Goal: Task Accomplishment & Management: Use online tool/utility

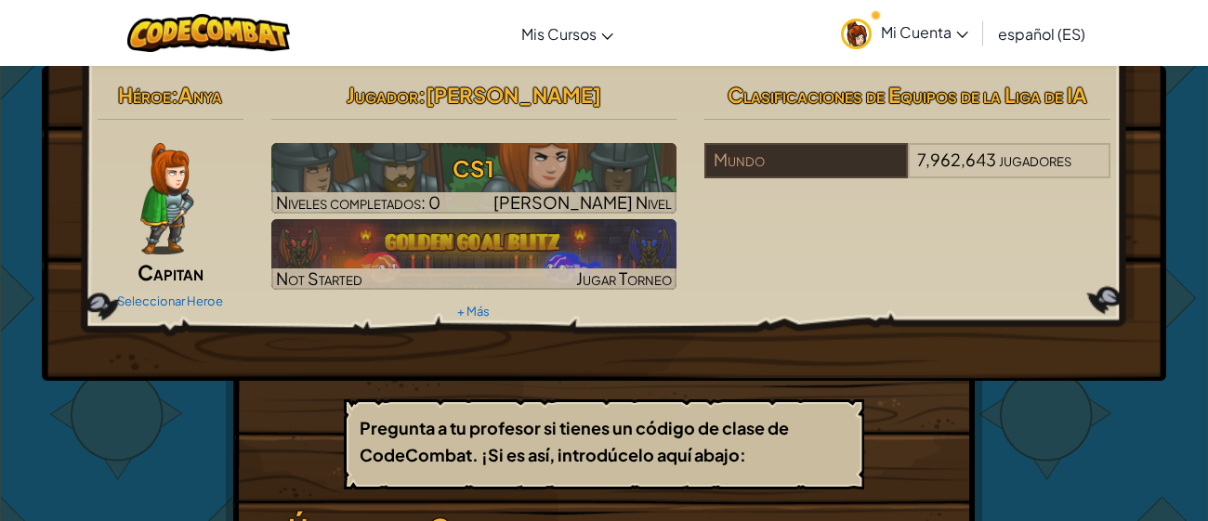
click at [735, 297] on div "Héroe : [PERSON_NAME] Seleccionar Heroe Jugador : [PERSON_NAME] CS1 Niveles com…" at bounding box center [604, 200] width 1041 height 250
click at [892, 27] on span "Mi Cuenta" at bounding box center [924, 32] width 87 height 20
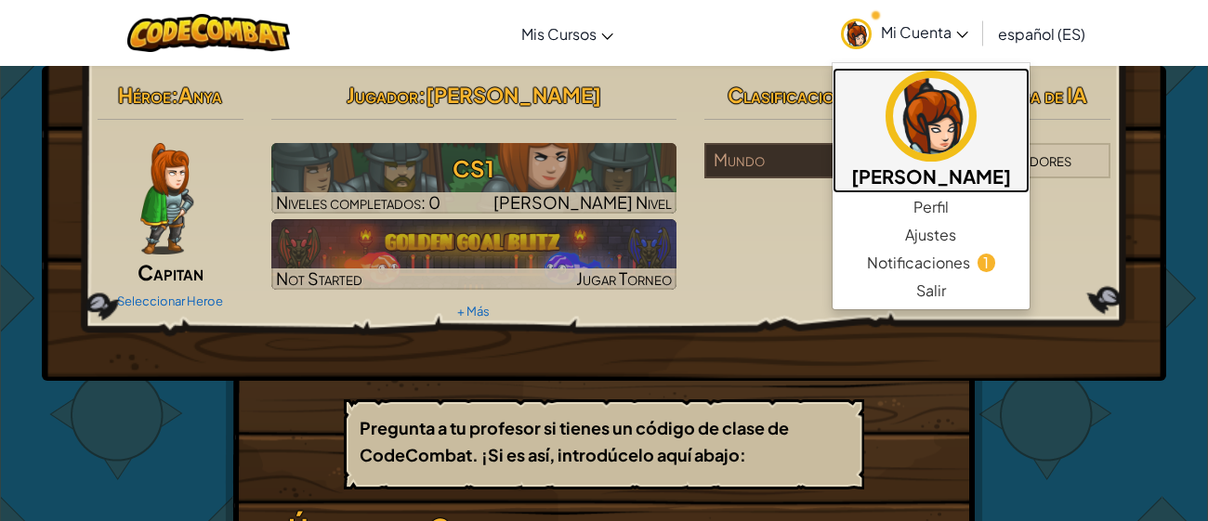
click at [925, 114] on img at bounding box center [931, 116] width 91 height 91
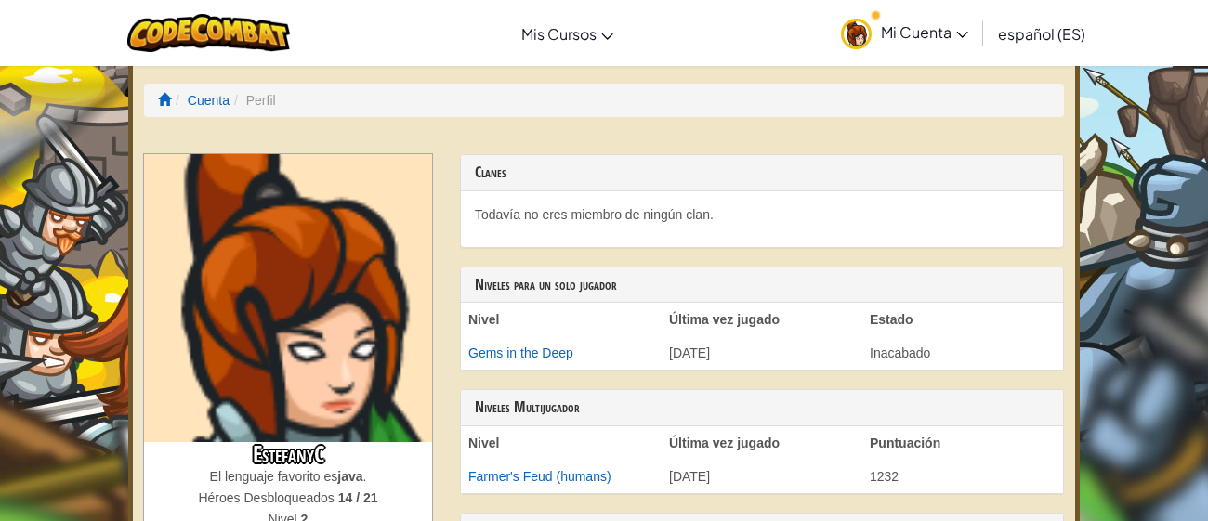
click at [231, 405] on img at bounding box center [288, 298] width 288 height 288
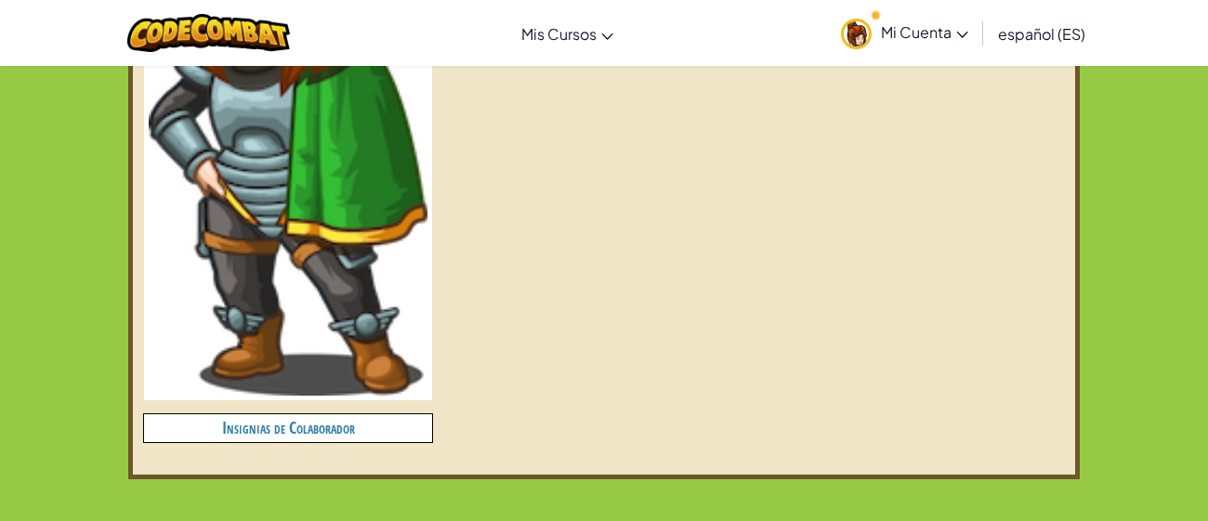
scroll to position [817, 0]
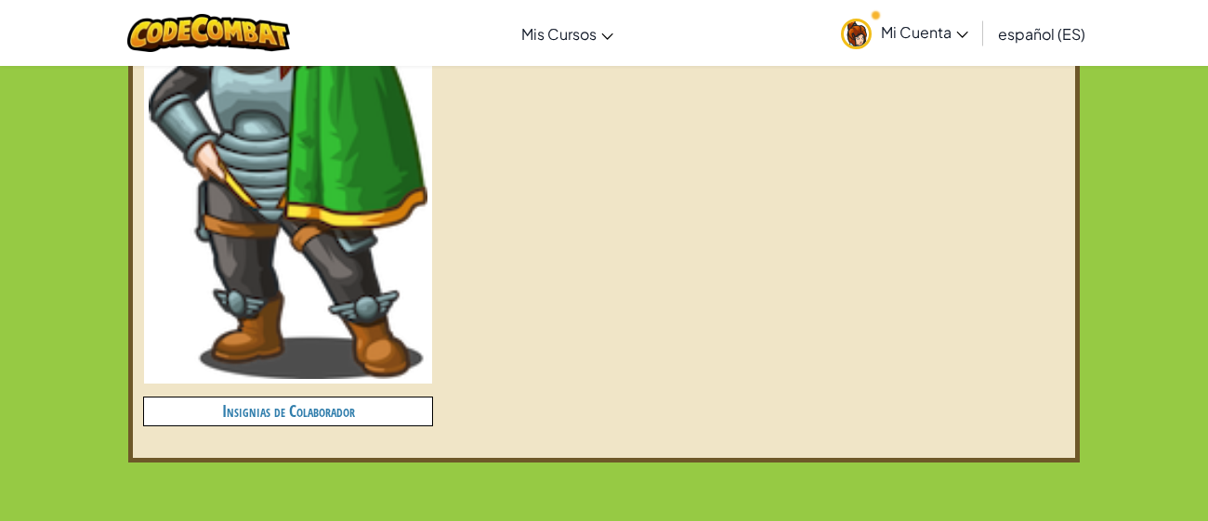
click at [231, 405] on h4 "Insignias de Colaborador" at bounding box center [288, 411] width 288 height 27
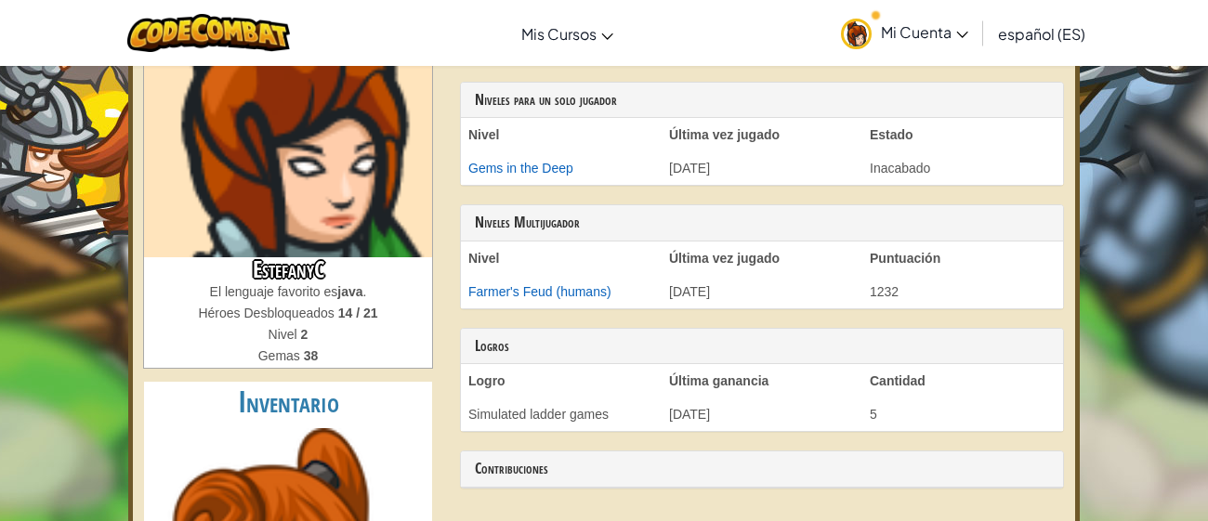
scroll to position [184, 0]
click at [837, 33] on link "Mi Cuenta" at bounding box center [905, 33] width 146 height 59
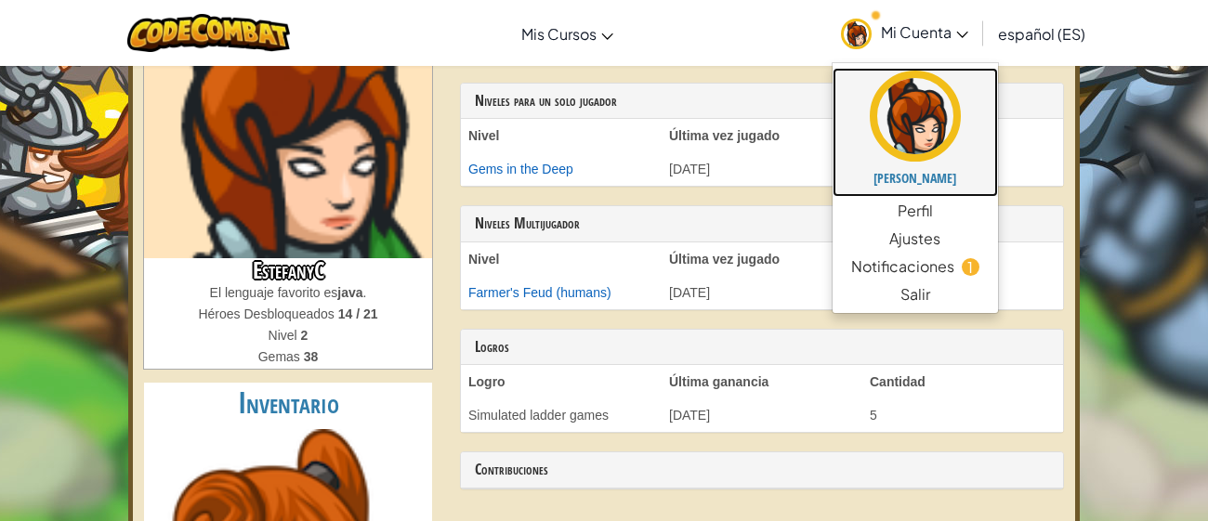
click at [913, 134] on img at bounding box center [915, 116] width 91 height 91
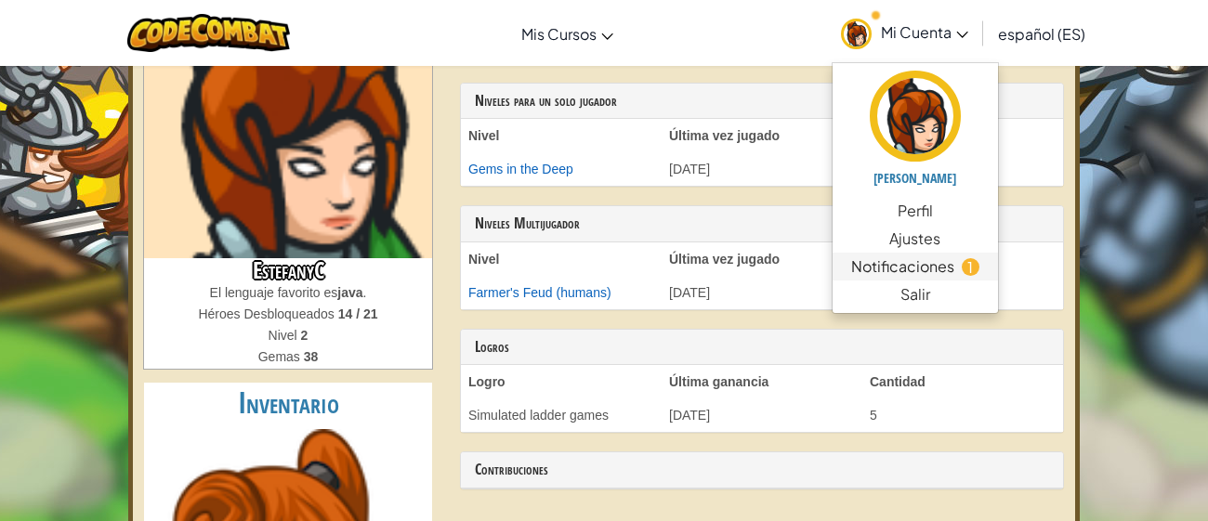
click at [943, 275] on span "Notificaciones" at bounding box center [902, 267] width 103 height 22
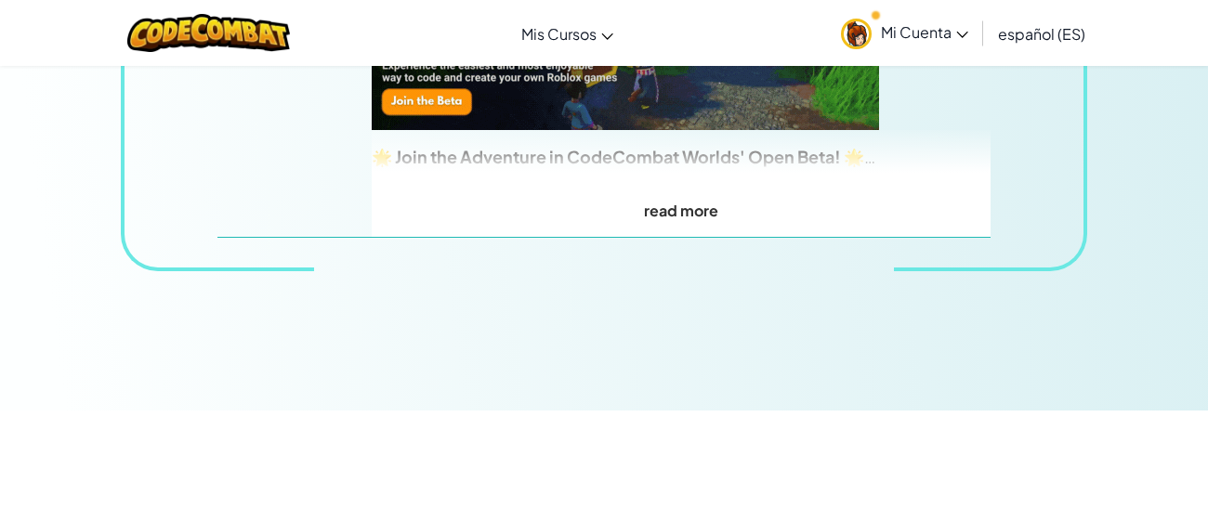
scroll to position [391, 0]
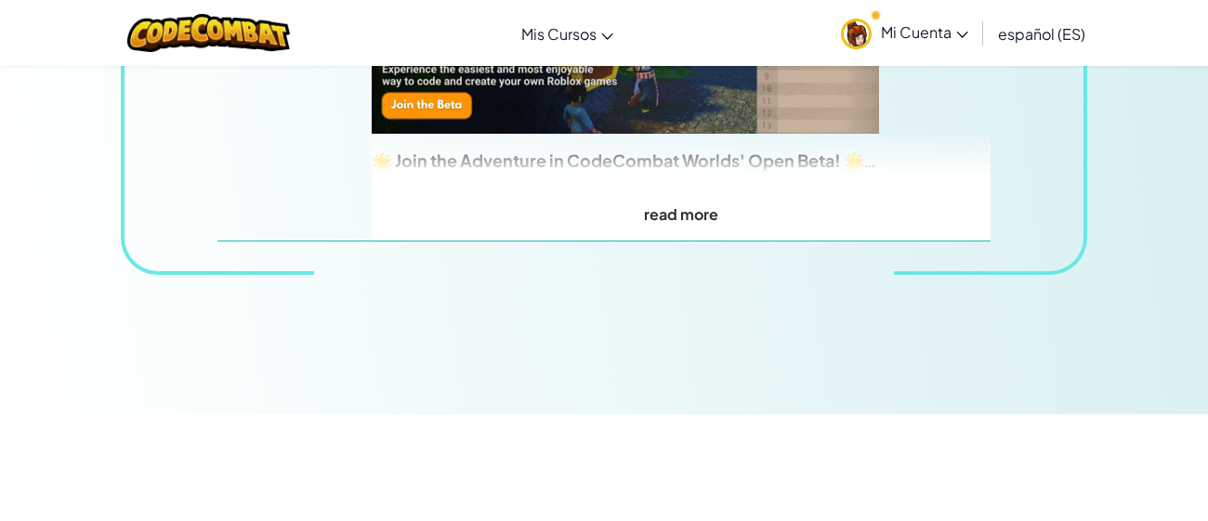
click at [944, 40] on span "Mi Cuenta" at bounding box center [924, 32] width 87 height 20
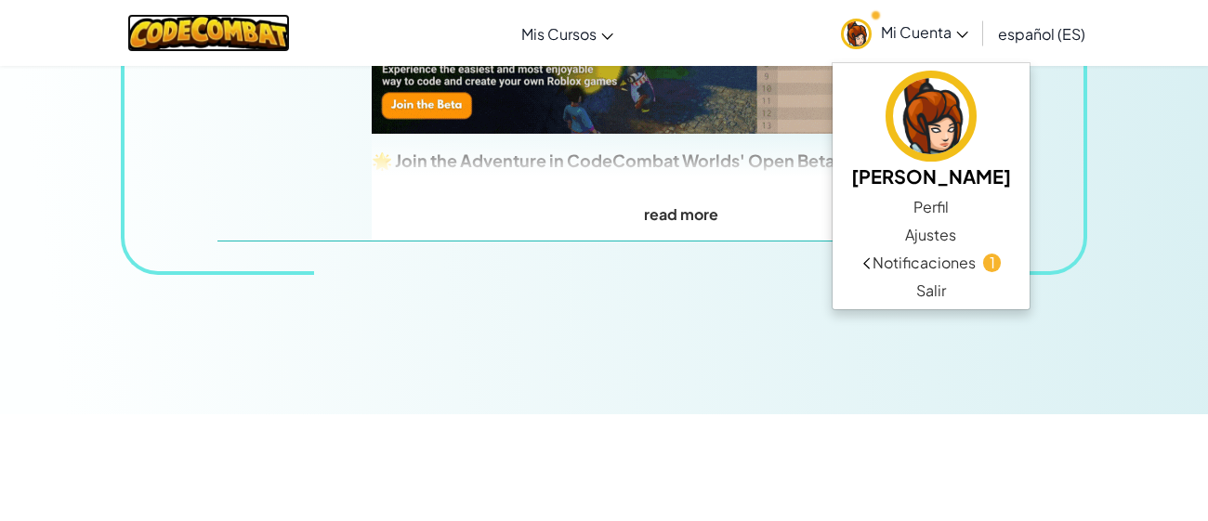
click at [277, 18] on img at bounding box center [208, 33] width 163 height 38
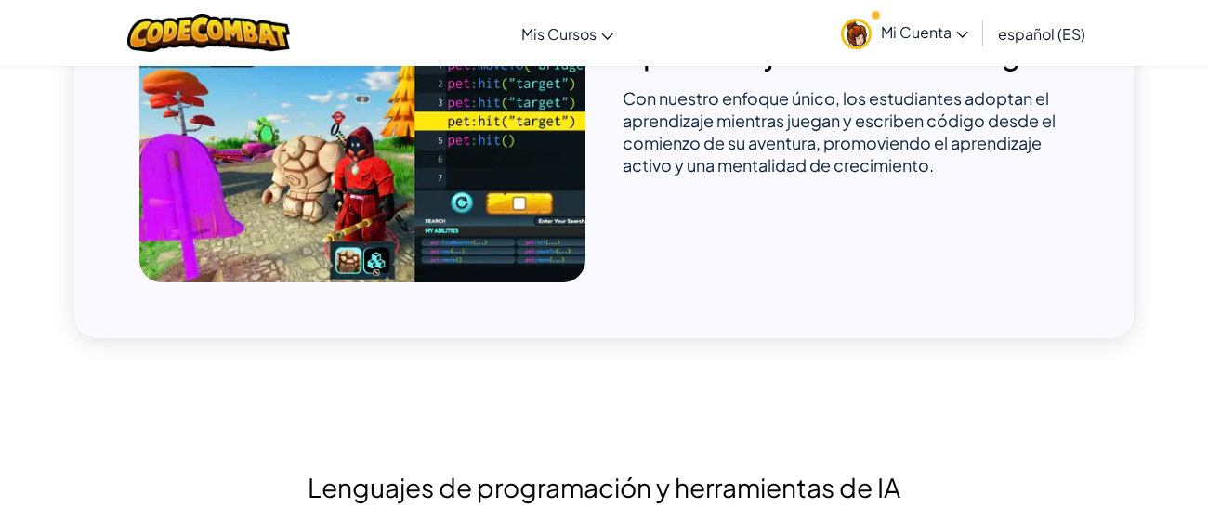
scroll to position [1462, 0]
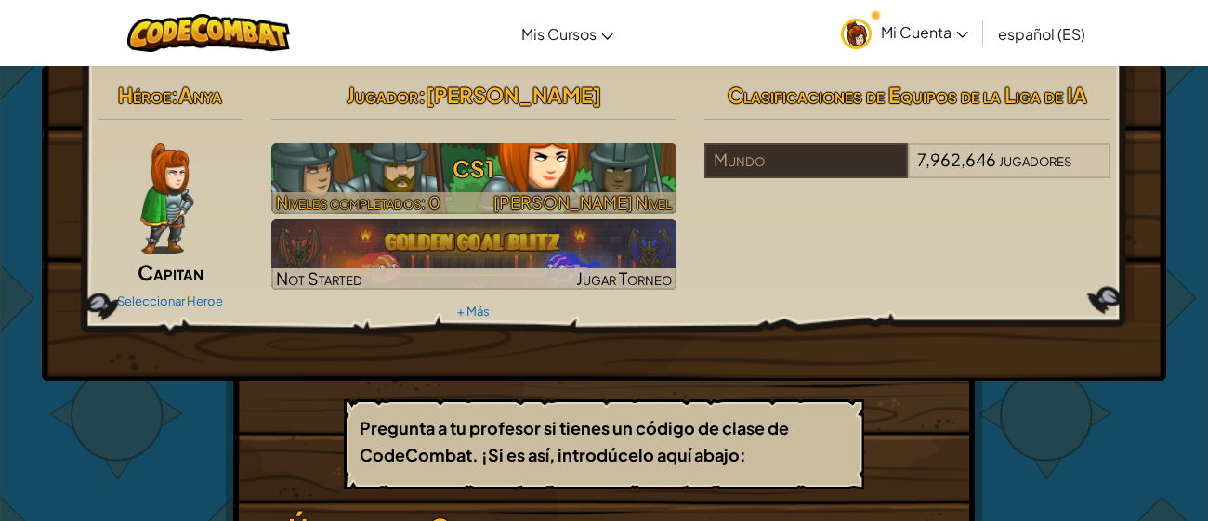
click at [493, 201] on div at bounding box center [474, 202] width 406 height 21
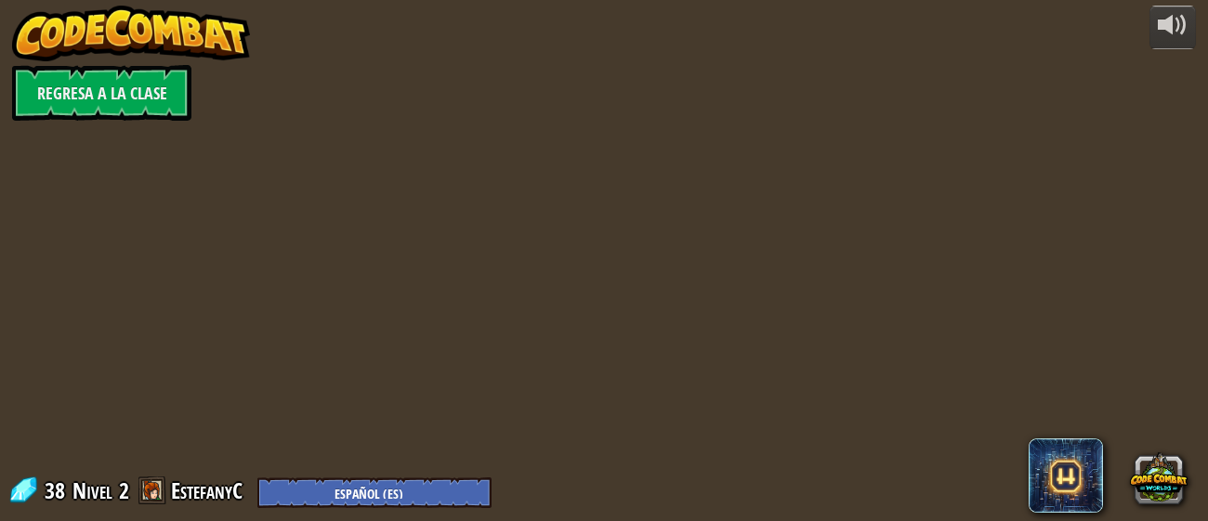
select select "es-ES"
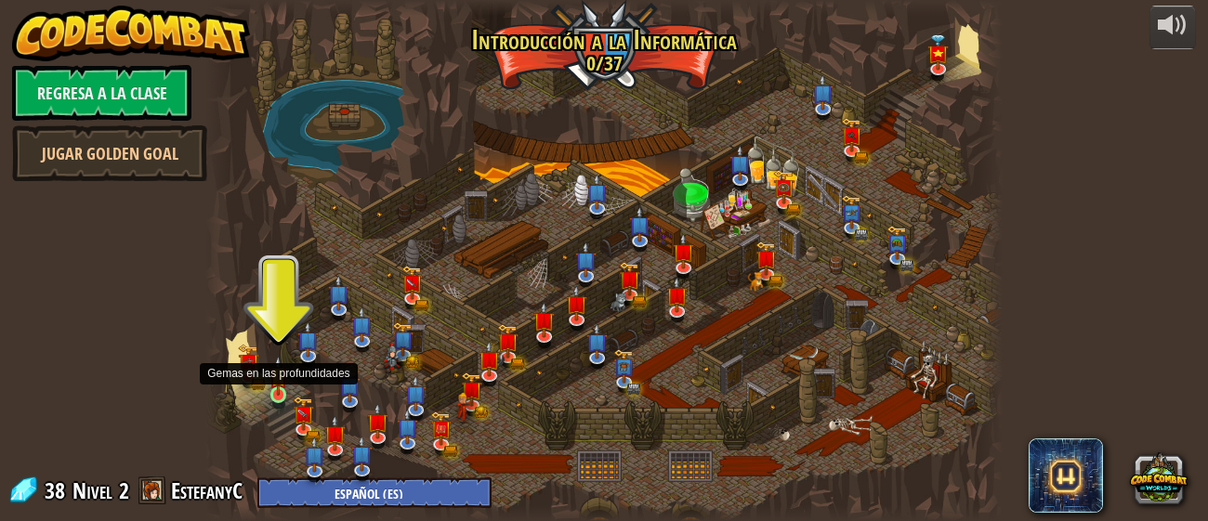
click at [283, 389] on img at bounding box center [279, 376] width 18 height 40
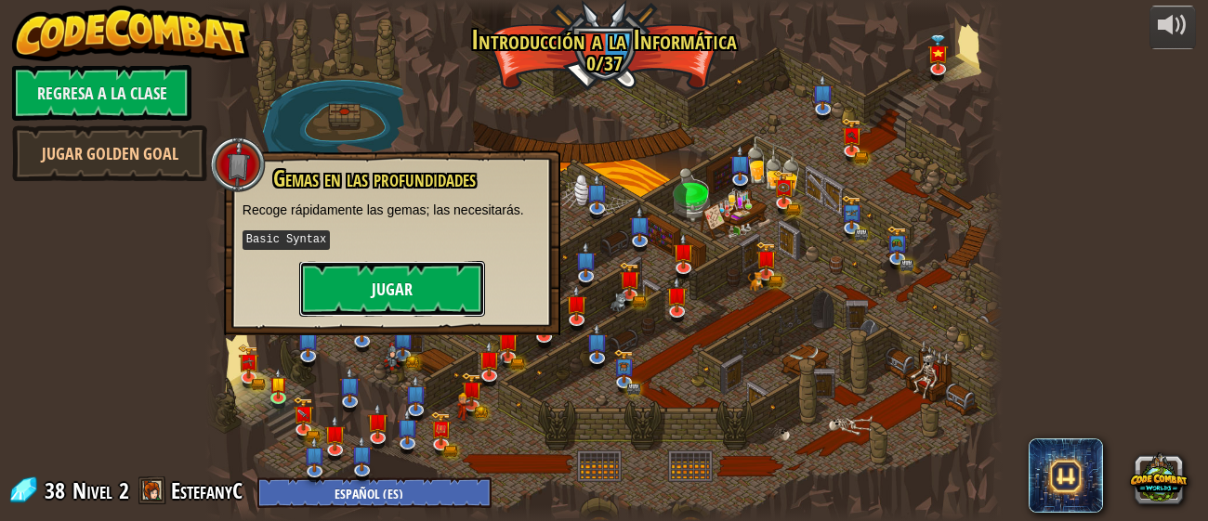
click at [370, 281] on button "Jugar" at bounding box center [392, 289] width 186 height 56
